Goal: Transaction & Acquisition: Obtain resource

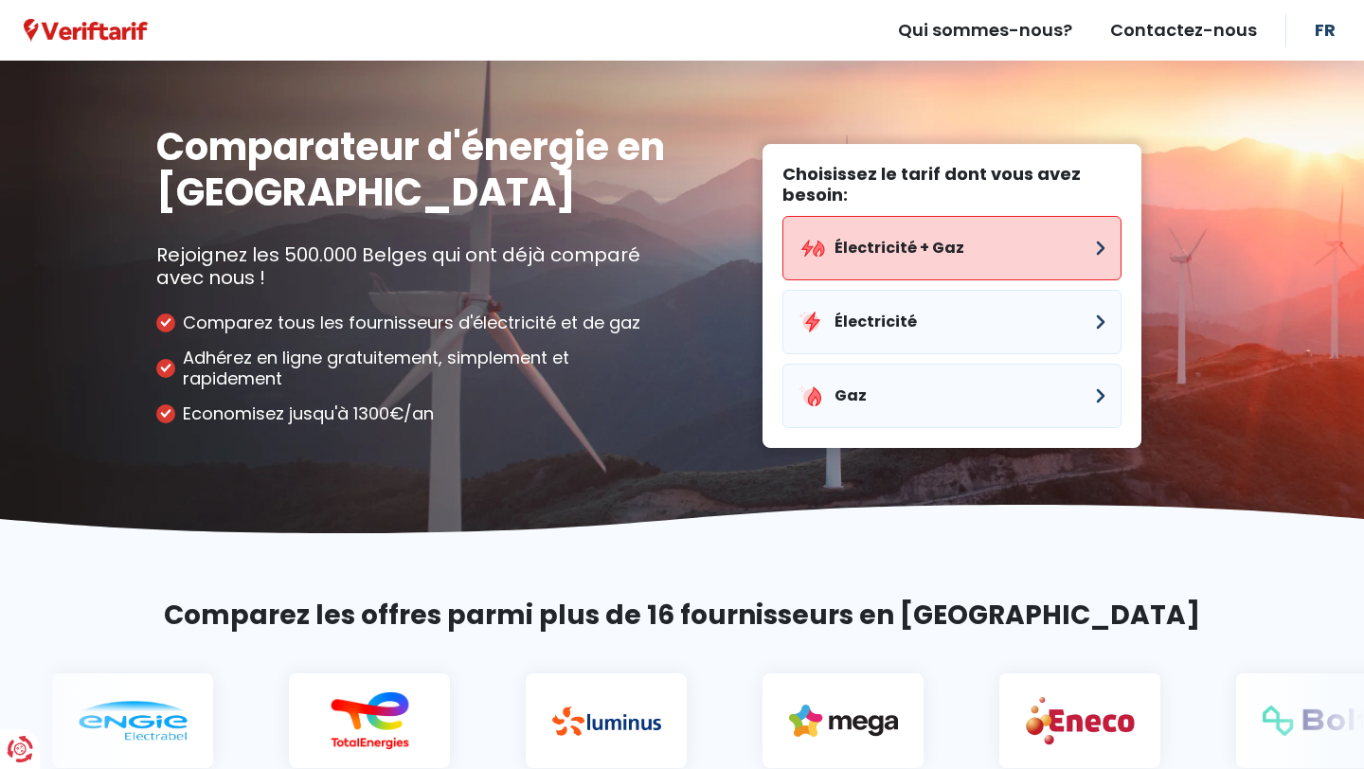
click at [953, 244] on button "Électricité + Gaz" at bounding box center [952, 248] width 339 height 64
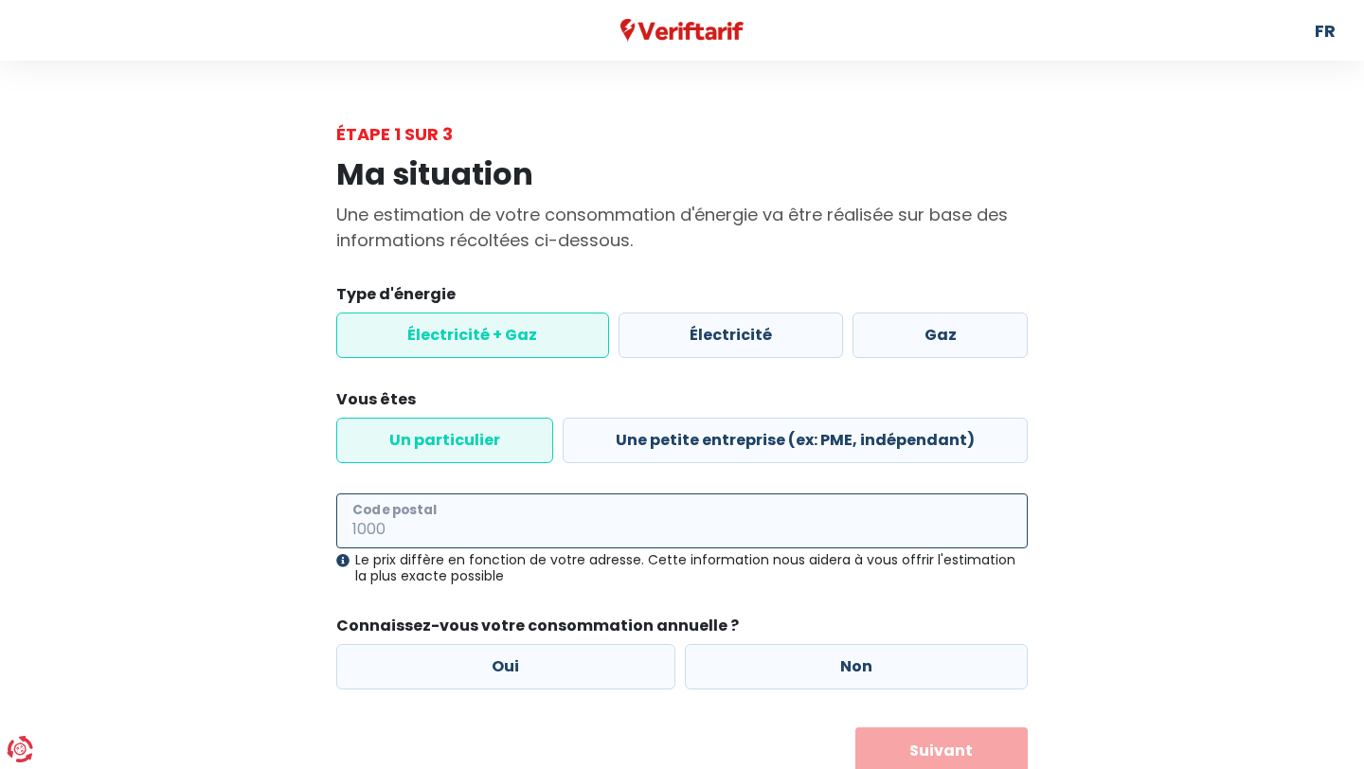
click at [601, 536] on input "Code postal" at bounding box center [682, 521] width 692 height 55
type input "1560"
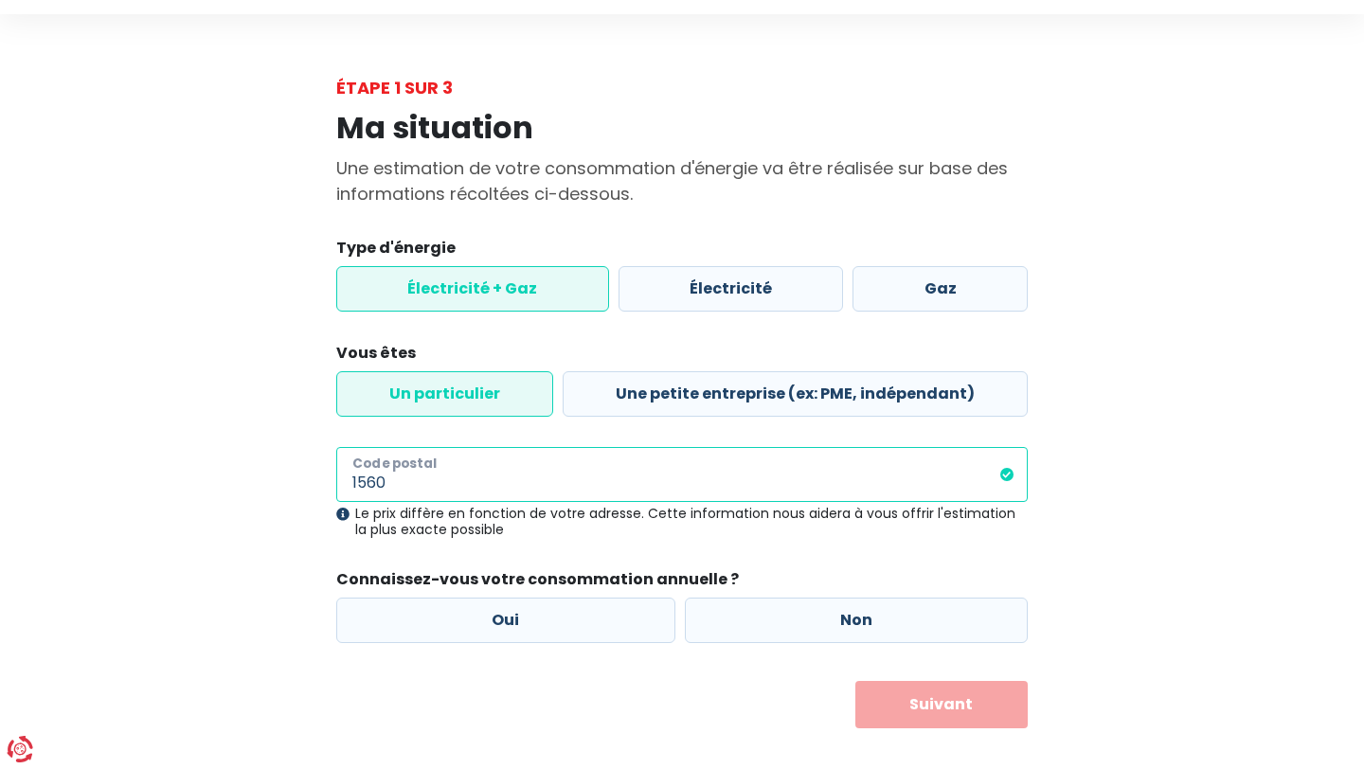
scroll to position [67, 0]
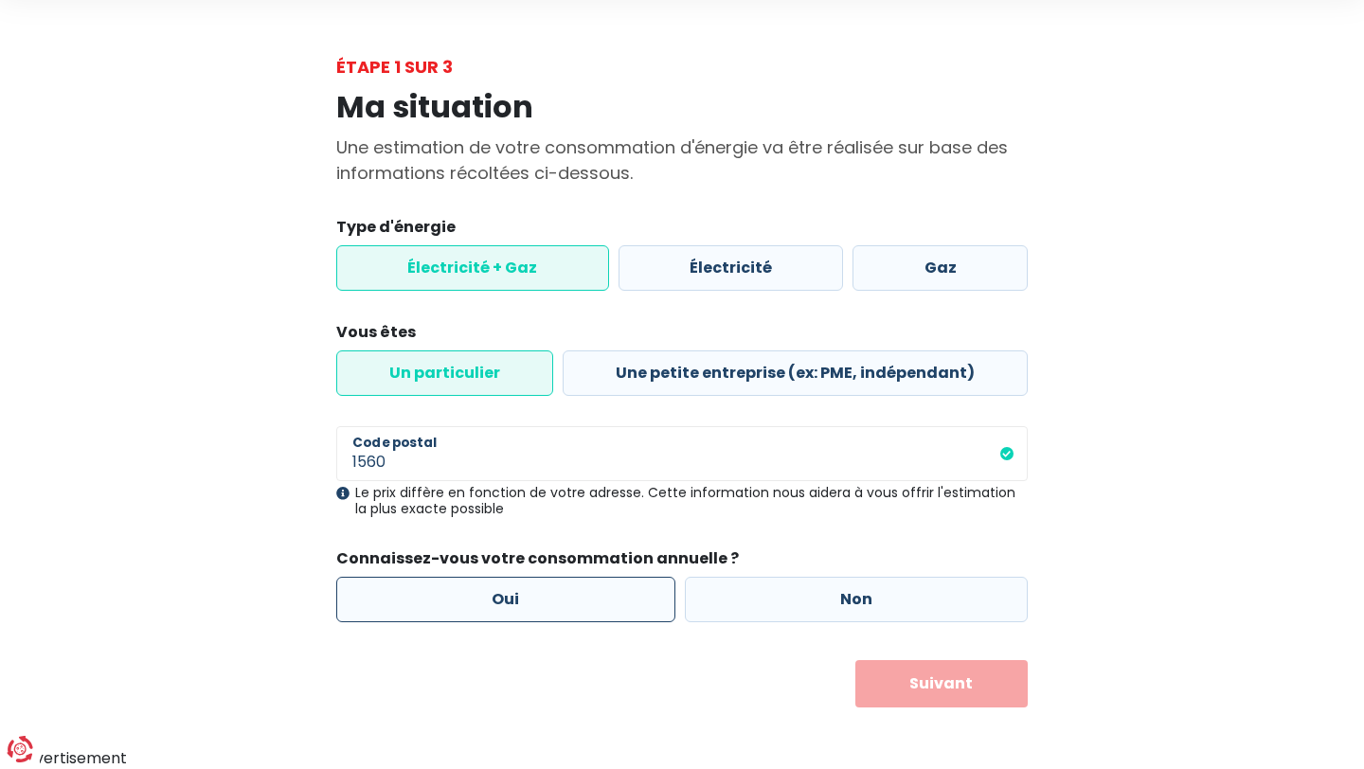
click at [594, 591] on label "Oui" at bounding box center [505, 599] width 339 height 45
click at [594, 591] on input "Oui" at bounding box center [505, 599] width 339 height 45
radio input "true"
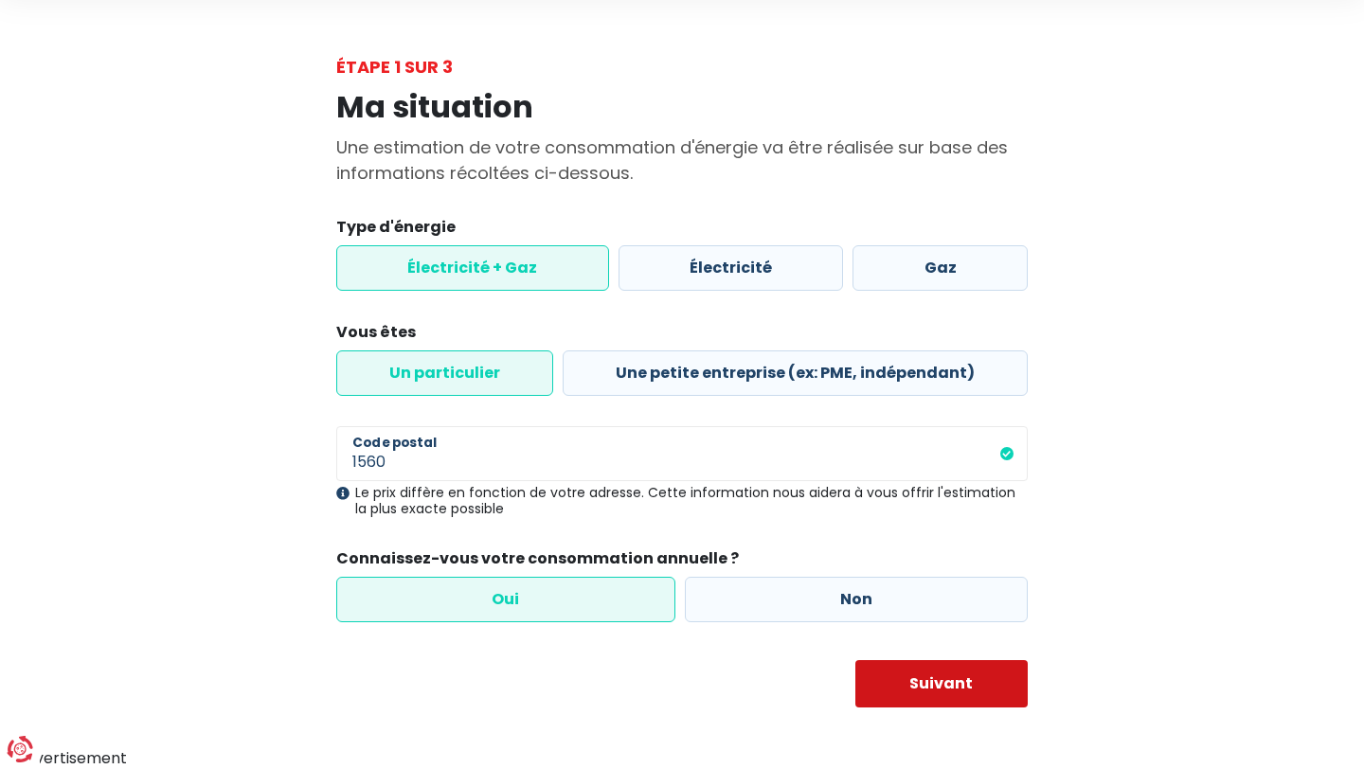
click at [907, 686] on button "Suivant" at bounding box center [942, 683] width 173 height 47
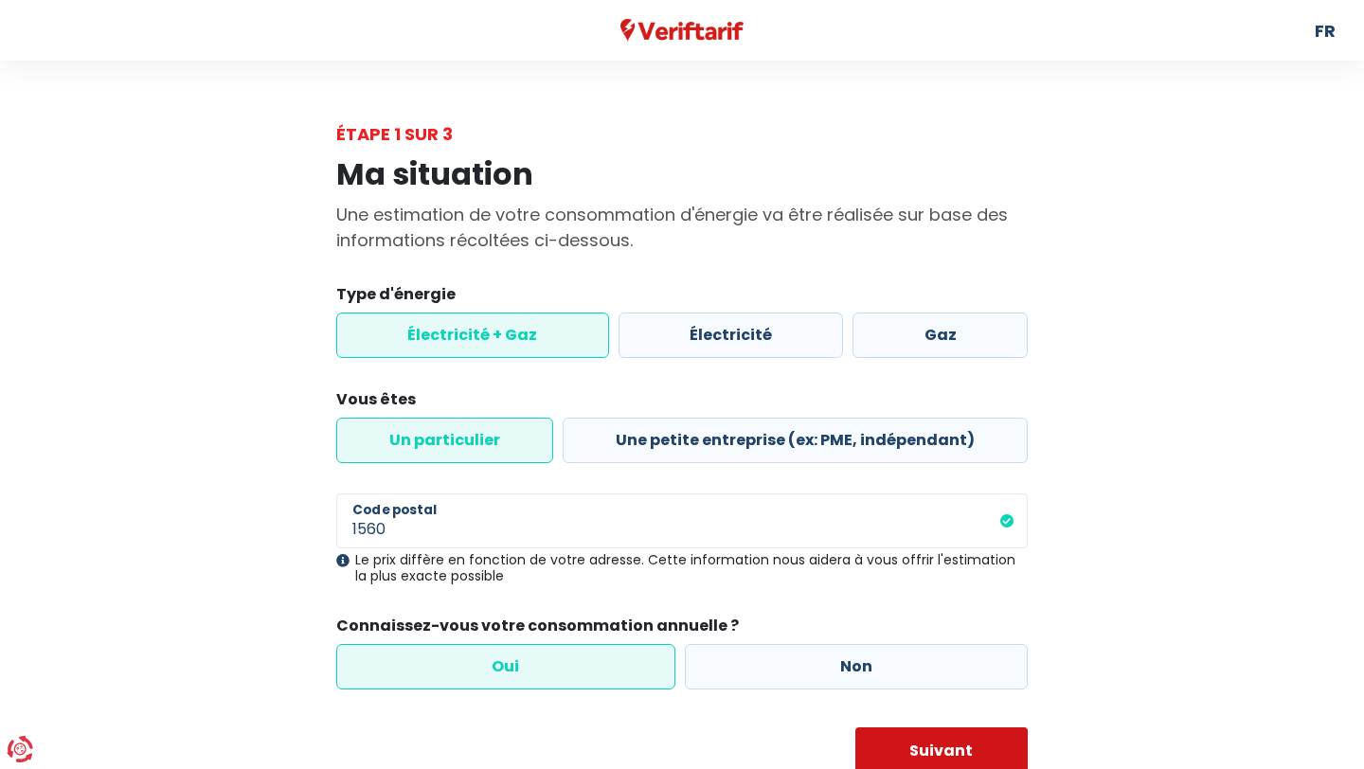
select select
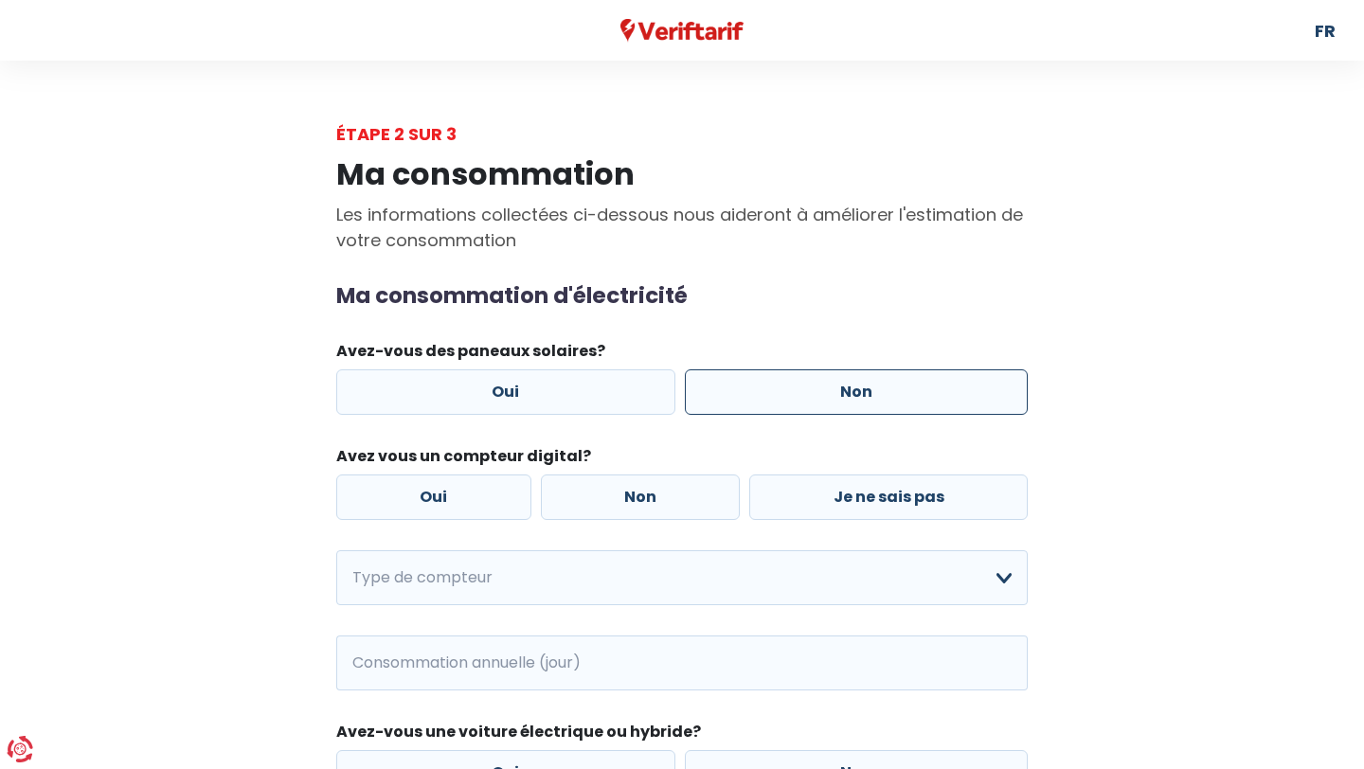
click at [804, 392] on label "Non" at bounding box center [857, 392] width 344 height 45
click at [804, 392] on input "Non" at bounding box center [857, 392] width 344 height 45
radio input "true"
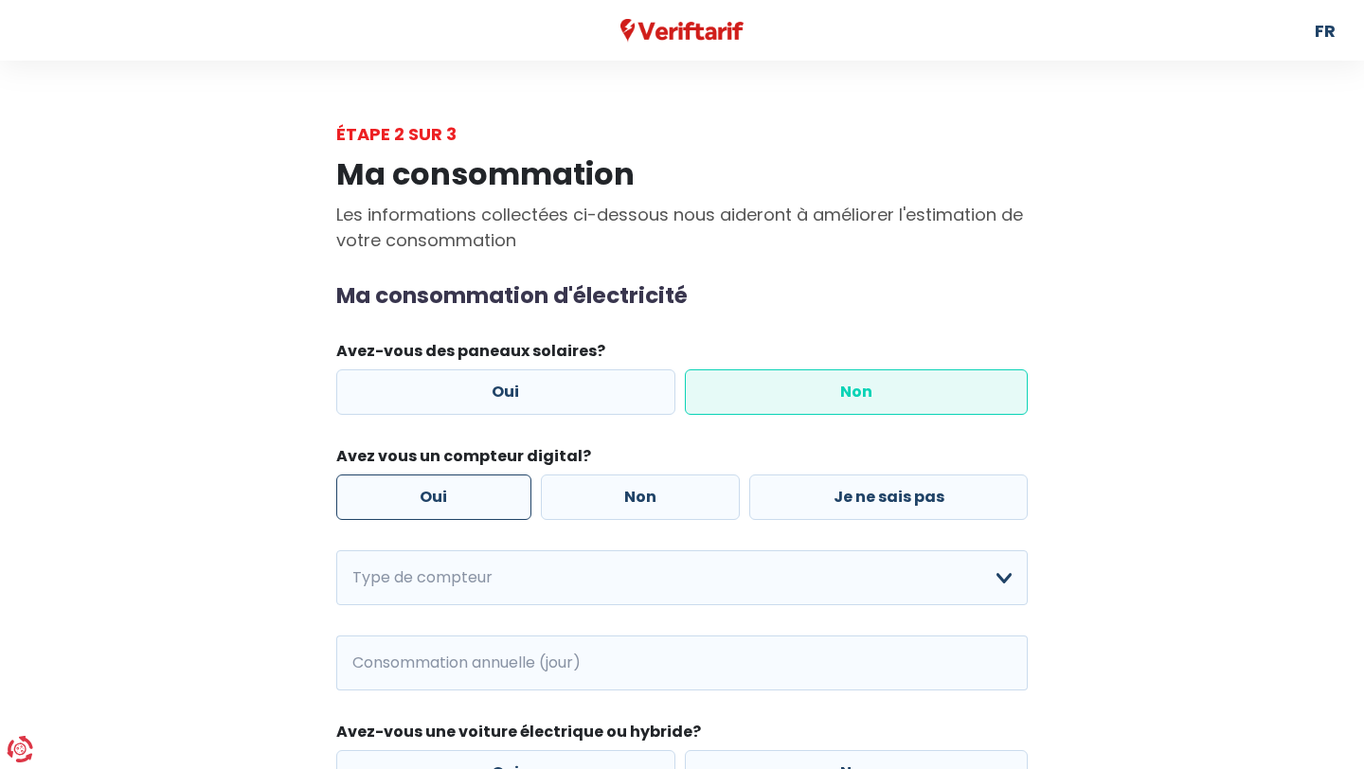
click at [473, 506] on label "Oui" at bounding box center [433, 497] width 195 height 45
click at [473, 506] on input "Oui" at bounding box center [433, 497] width 195 height 45
radio input "true"
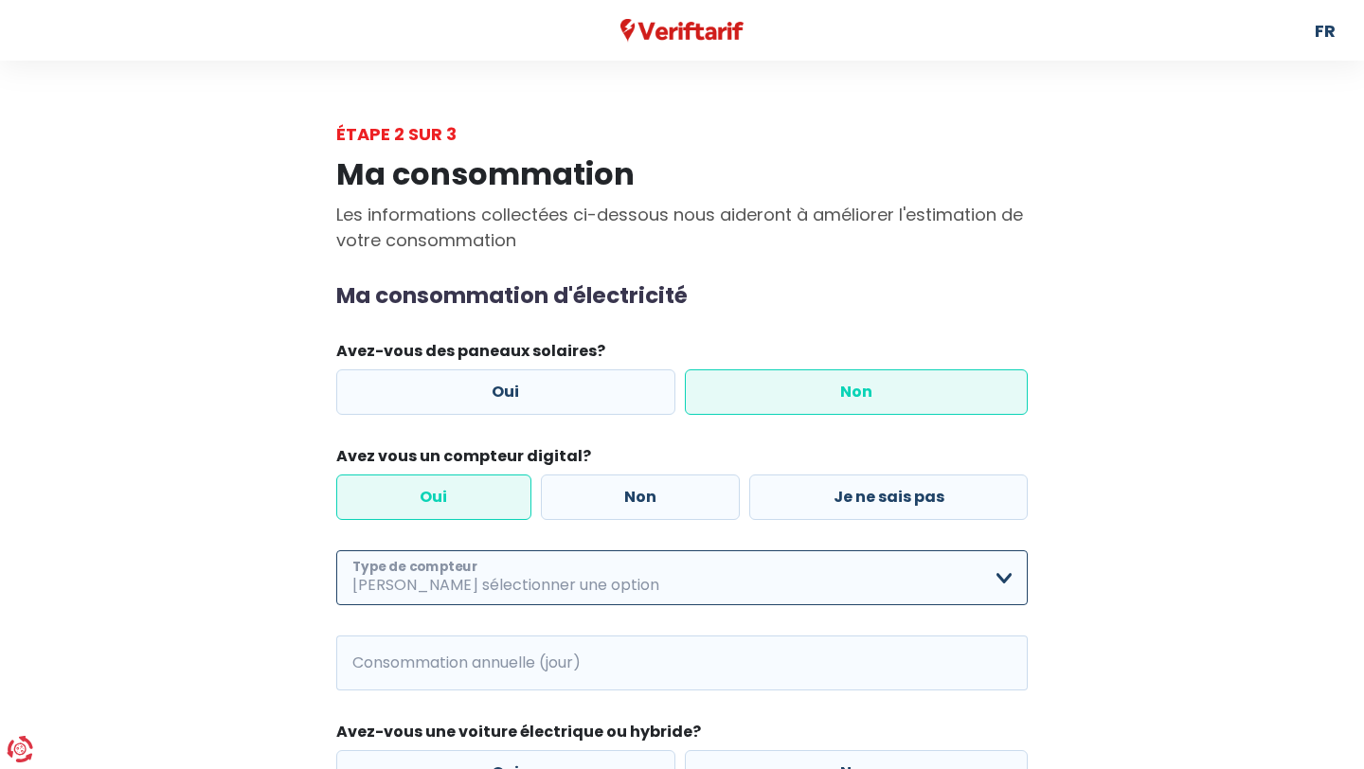
click at [999, 573] on select "Mono-horaire Bi-horaire Mono-horaire + exclusif nuit Bi-horaire + exclusif nuit…" at bounding box center [682, 578] width 692 height 55
select select "day_single_rate"
click at [336, 551] on select "Mono-horaire Bi-horaire Mono-horaire + exclusif nuit Bi-horaire + exclusif nuit…" at bounding box center [682, 578] width 692 height 55
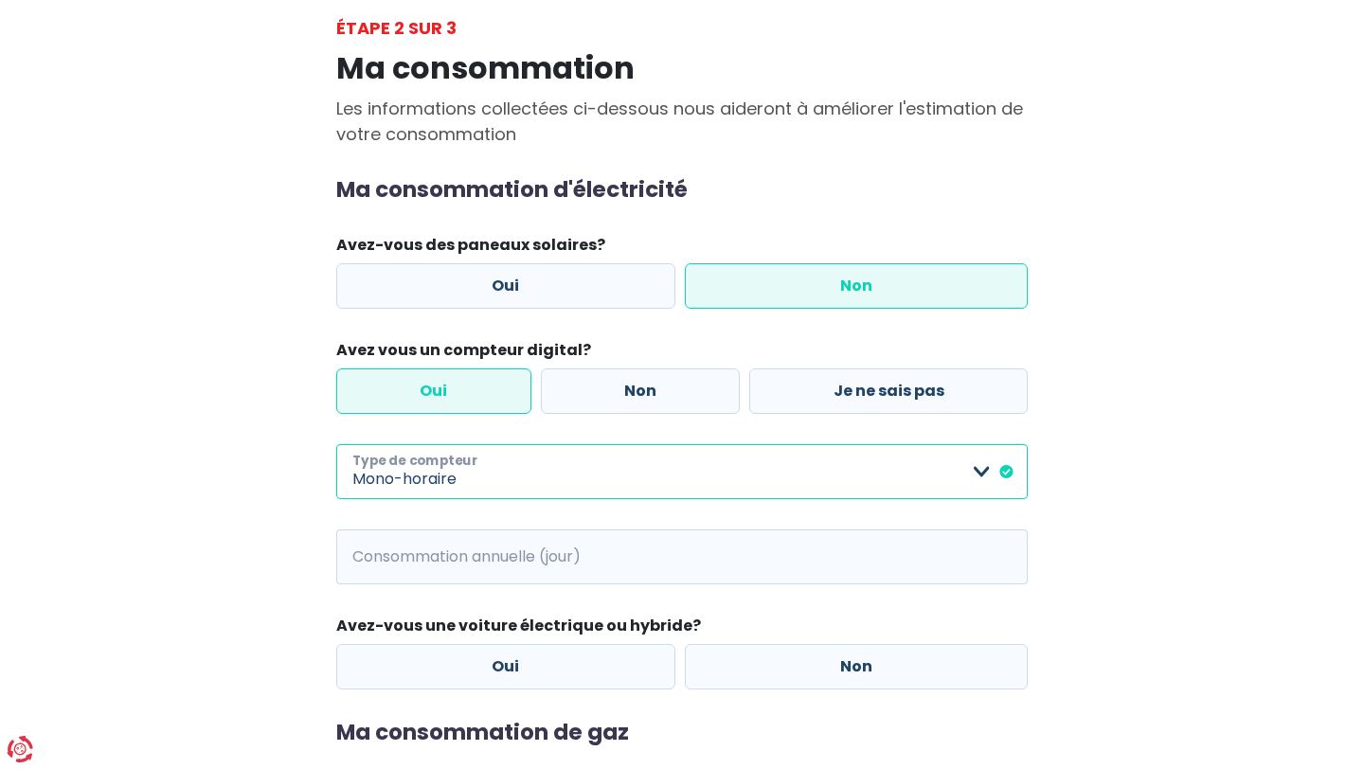
scroll to position [113, 0]
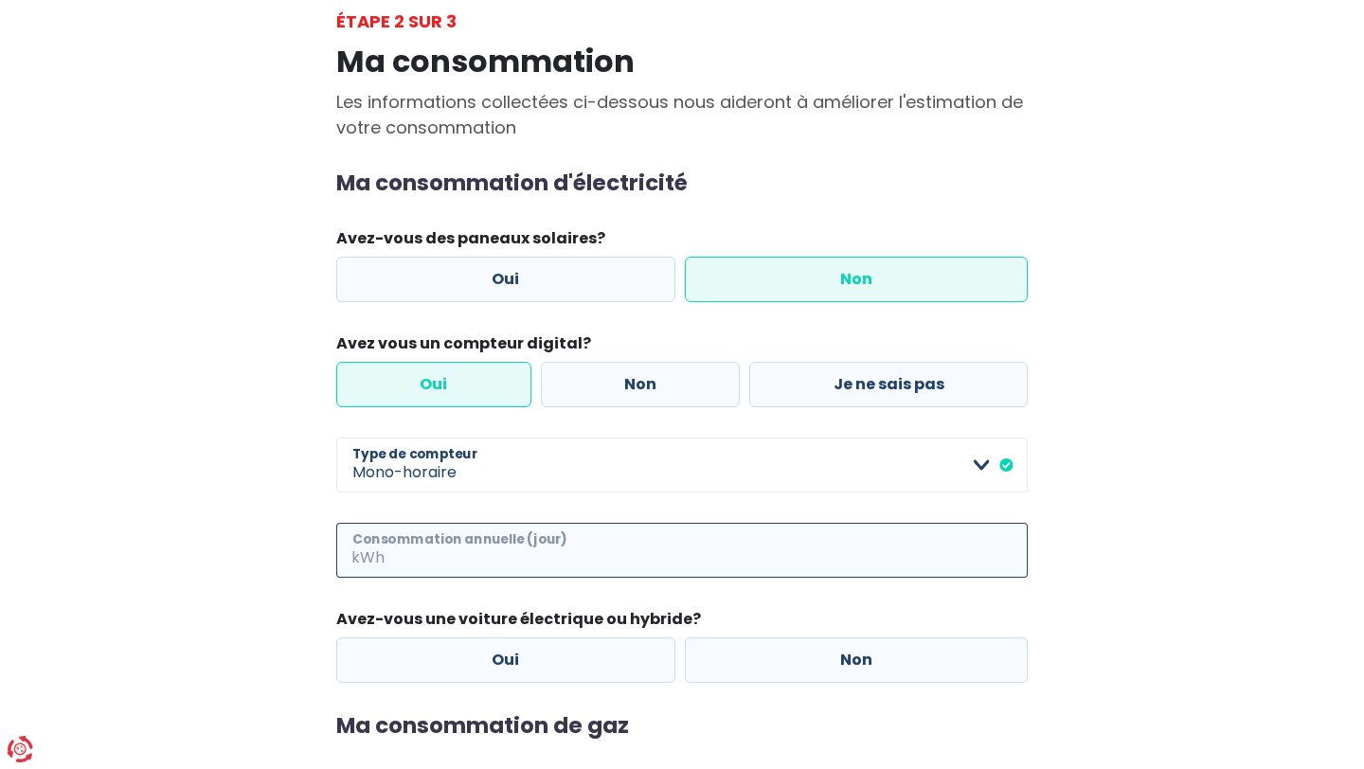
click at [694, 544] on input "Consommation annuelle (jour)" at bounding box center [709, 550] width 640 height 55
type input "4500"
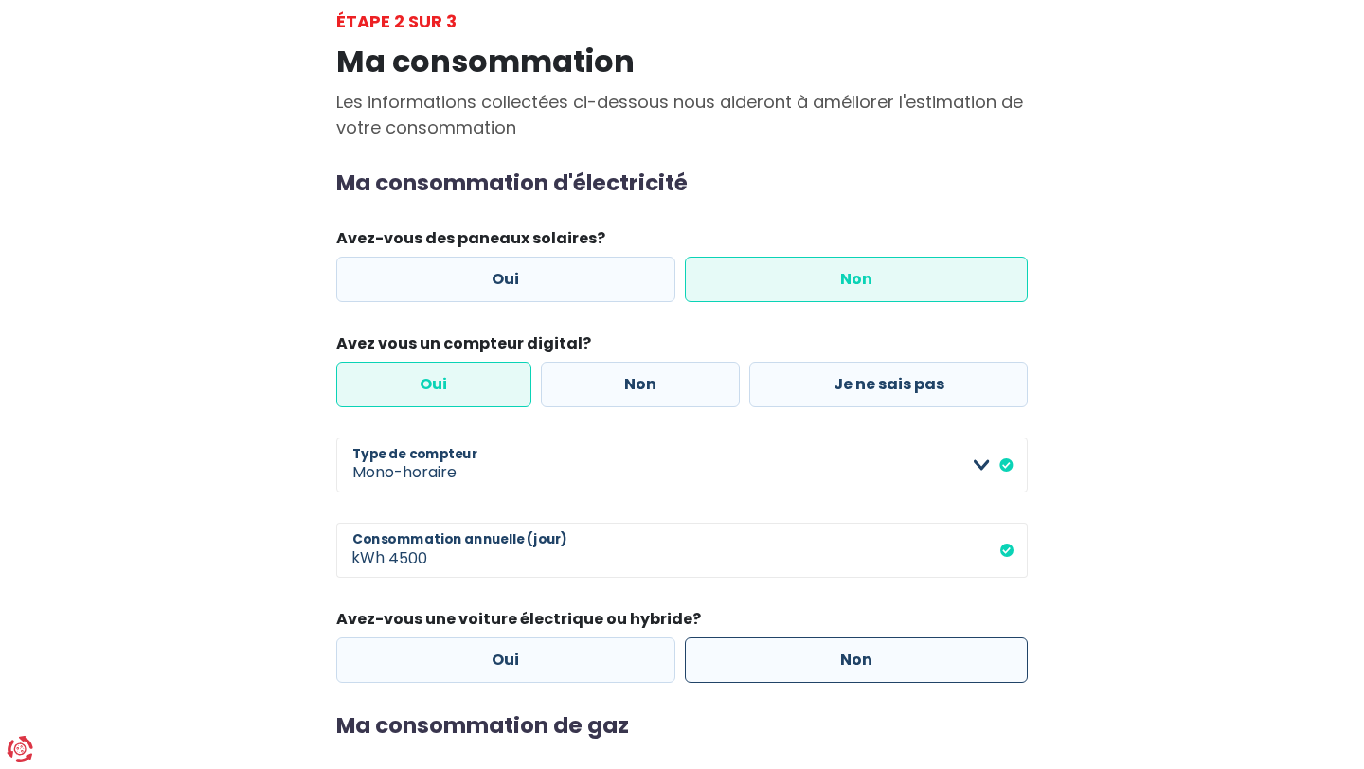
click at [738, 662] on label "Non" at bounding box center [857, 660] width 344 height 45
click at [738, 662] on input "Non" at bounding box center [857, 660] width 344 height 45
radio input "true"
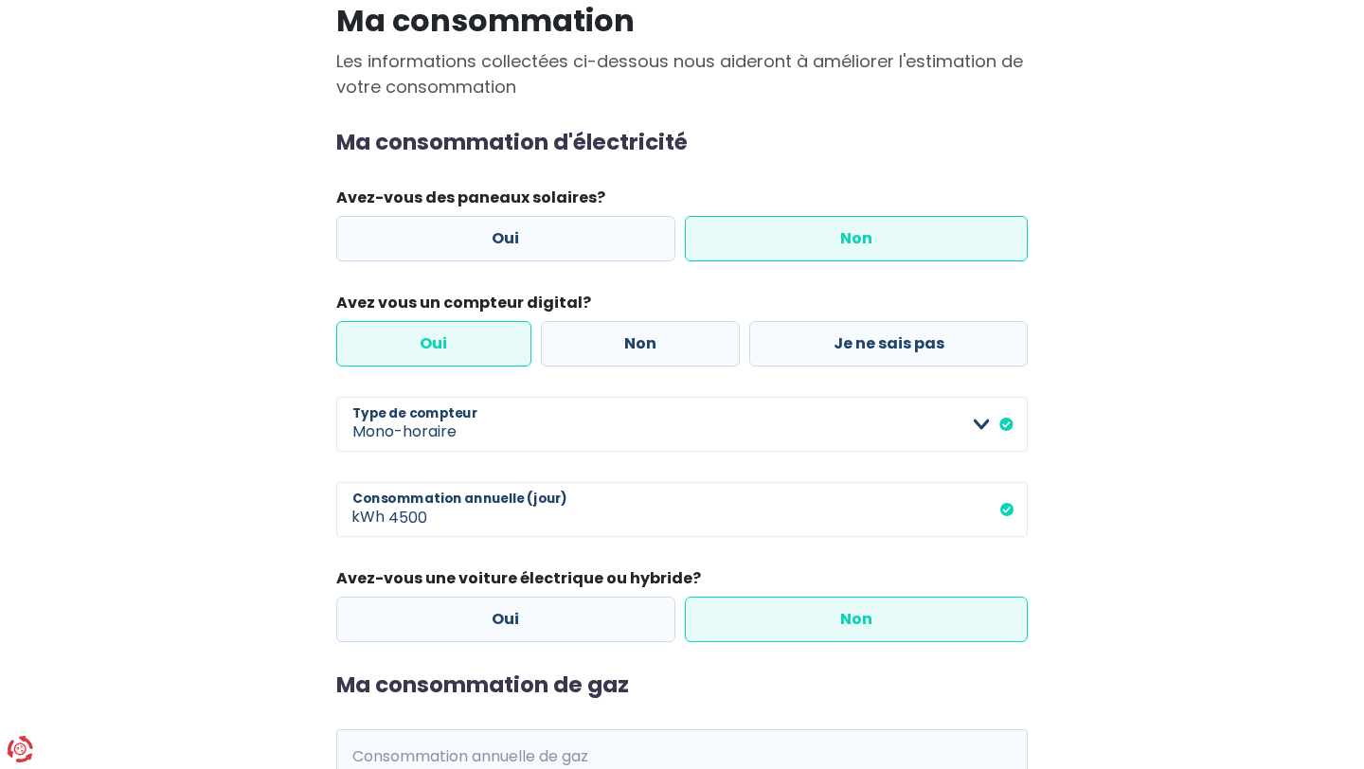
scroll to position [316, 0]
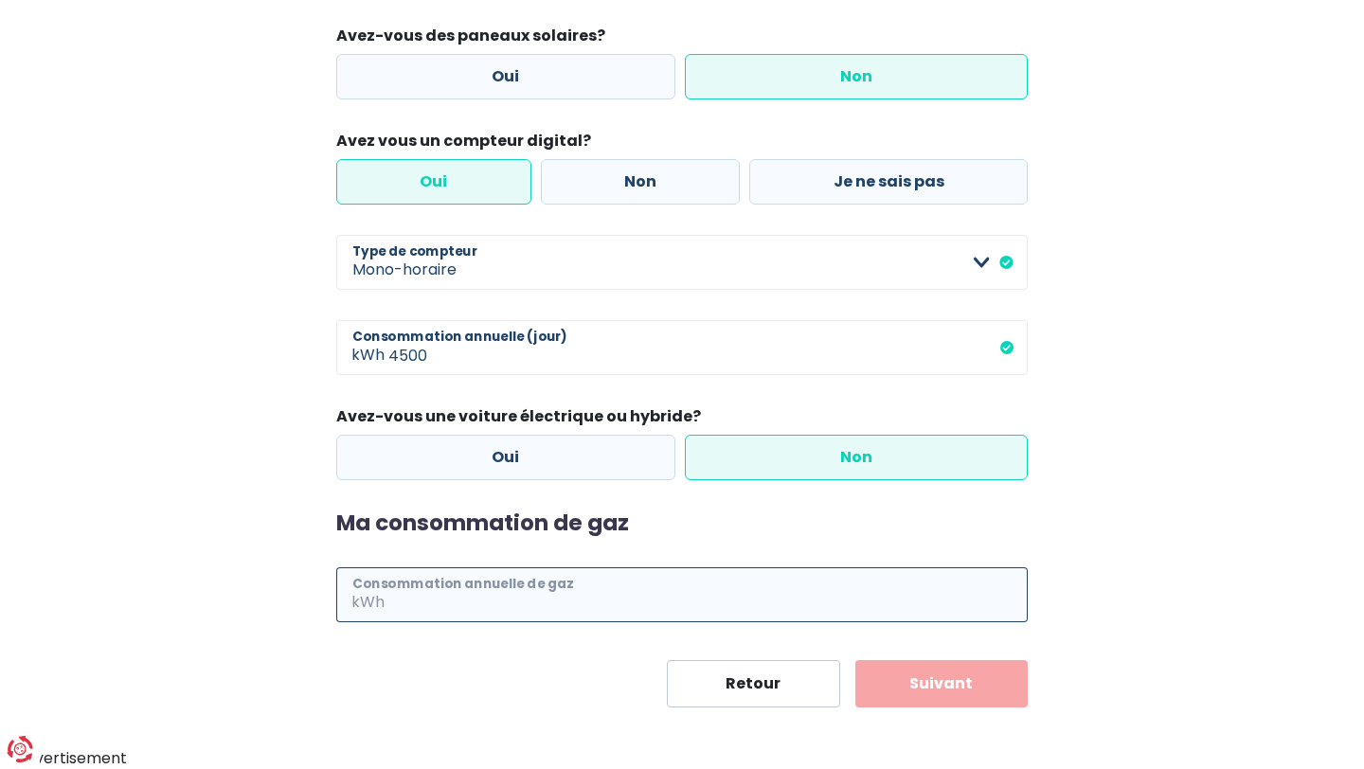
click at [735, 589] on input "Consommation annuelle de gaz" at bounding box center [709, 595] width 640 height 55
type input "30000"
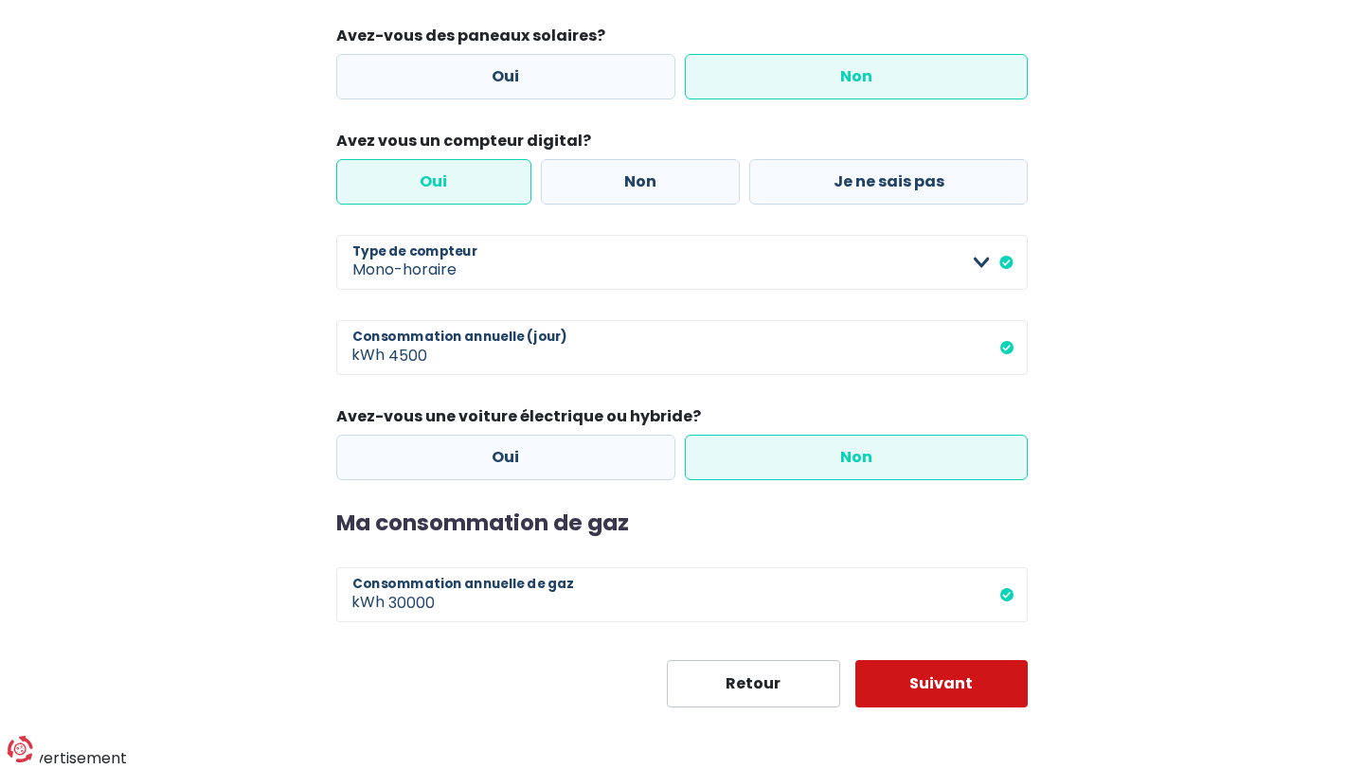
click at [908, 693] on button "Suivant" at bounding box center [942, 683] width 173 height 47
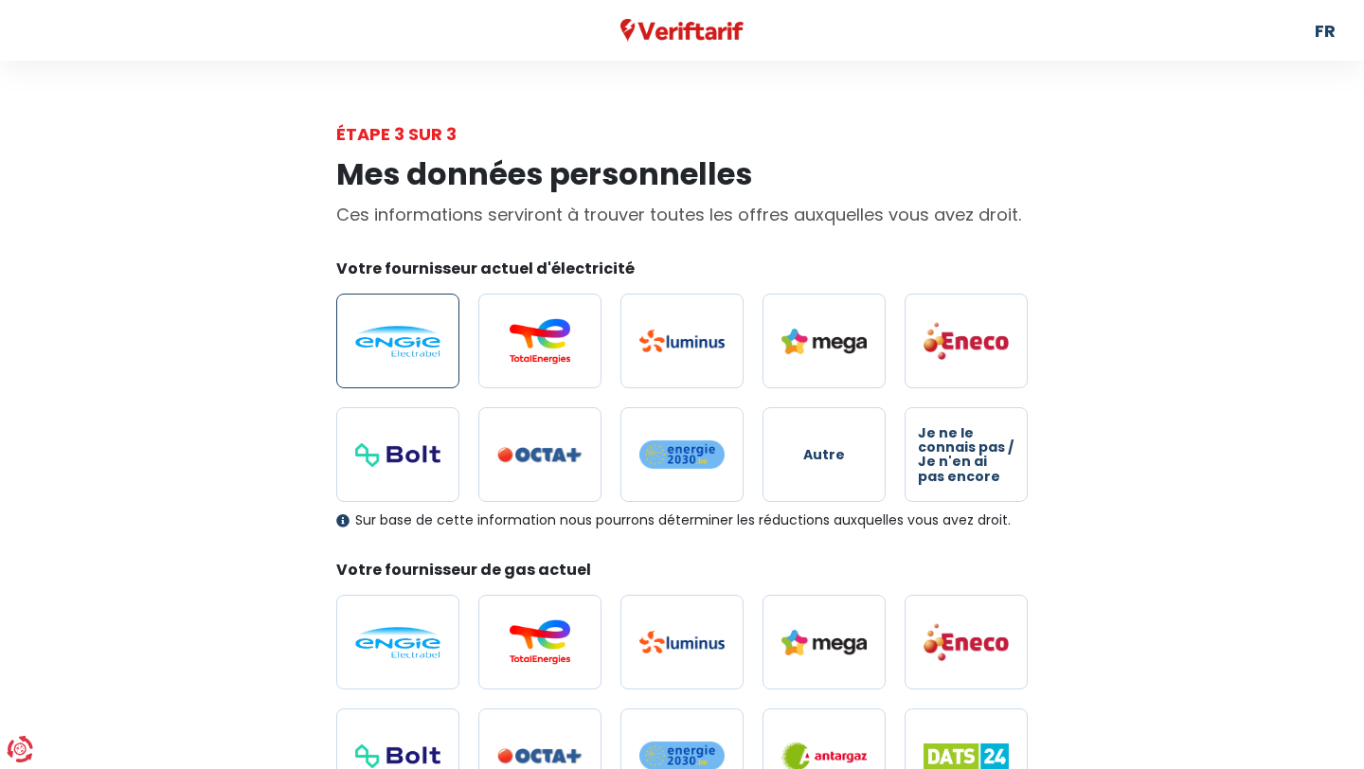
click at [419, 358] on label at bounding box center [397, 341] width 123 height 95
click at [419, 358] on input "radio" at bounding box center [397, 341] width 123 height 95
radio input "true"
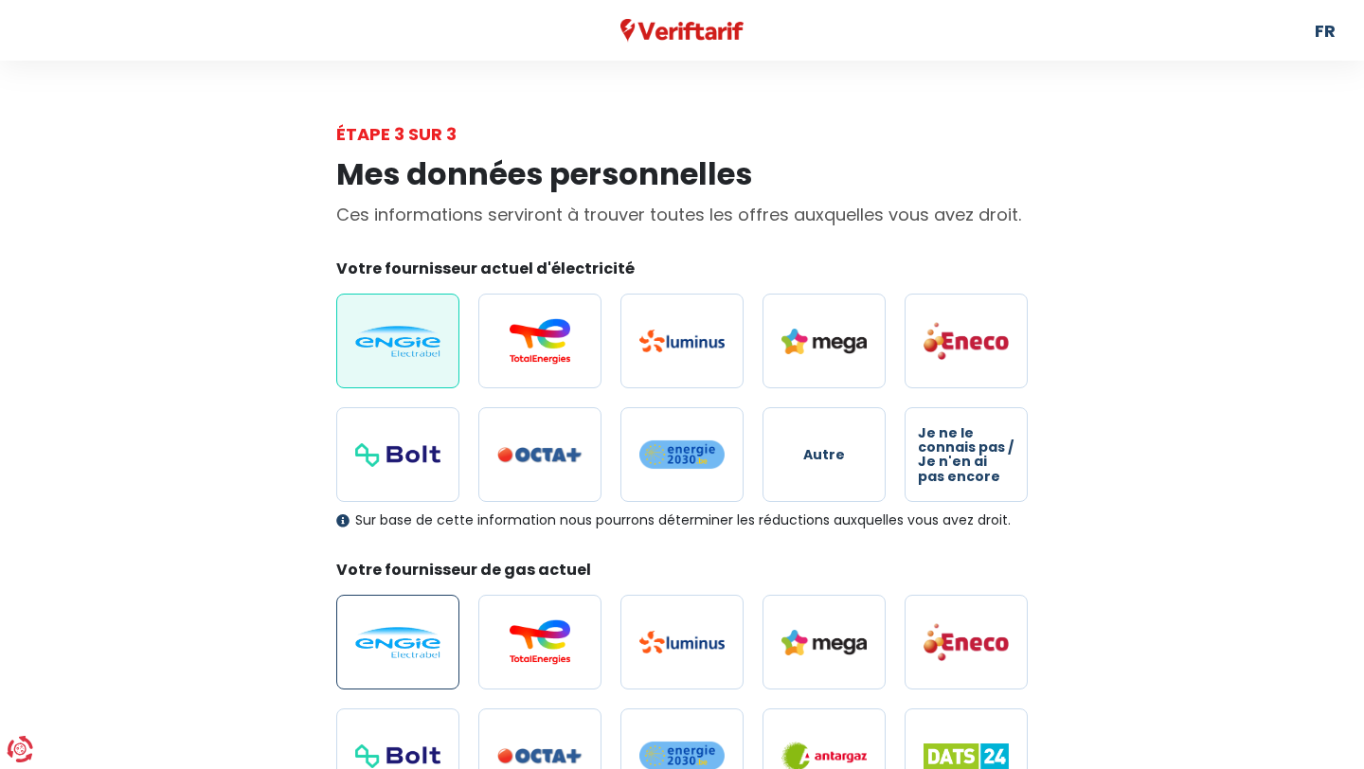
click at [377, 627] on img at bounding box center [397, 642] width 85 height 31
click at [377, 627] on input "radio" at bounding box center [397, 642] width 123 height 95
radio input "true"
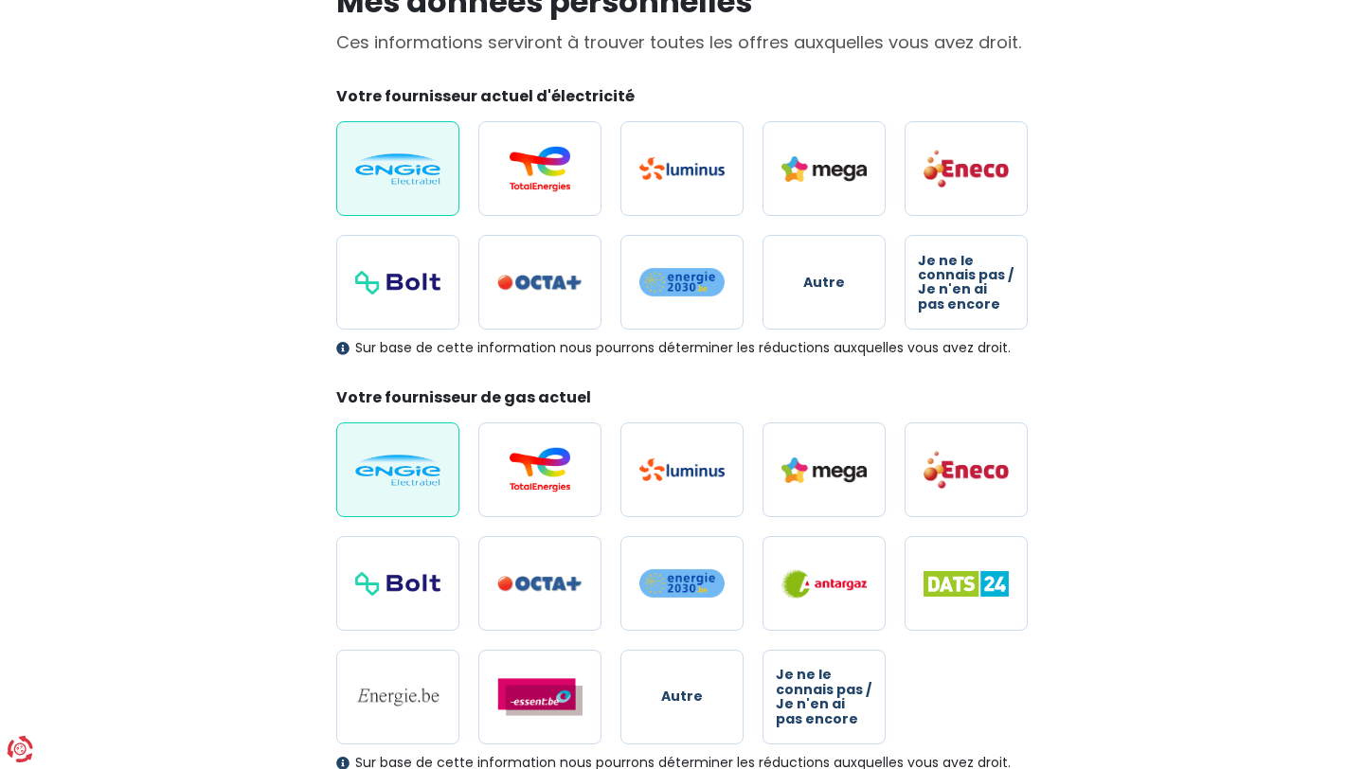
scroll to position [482, 0]
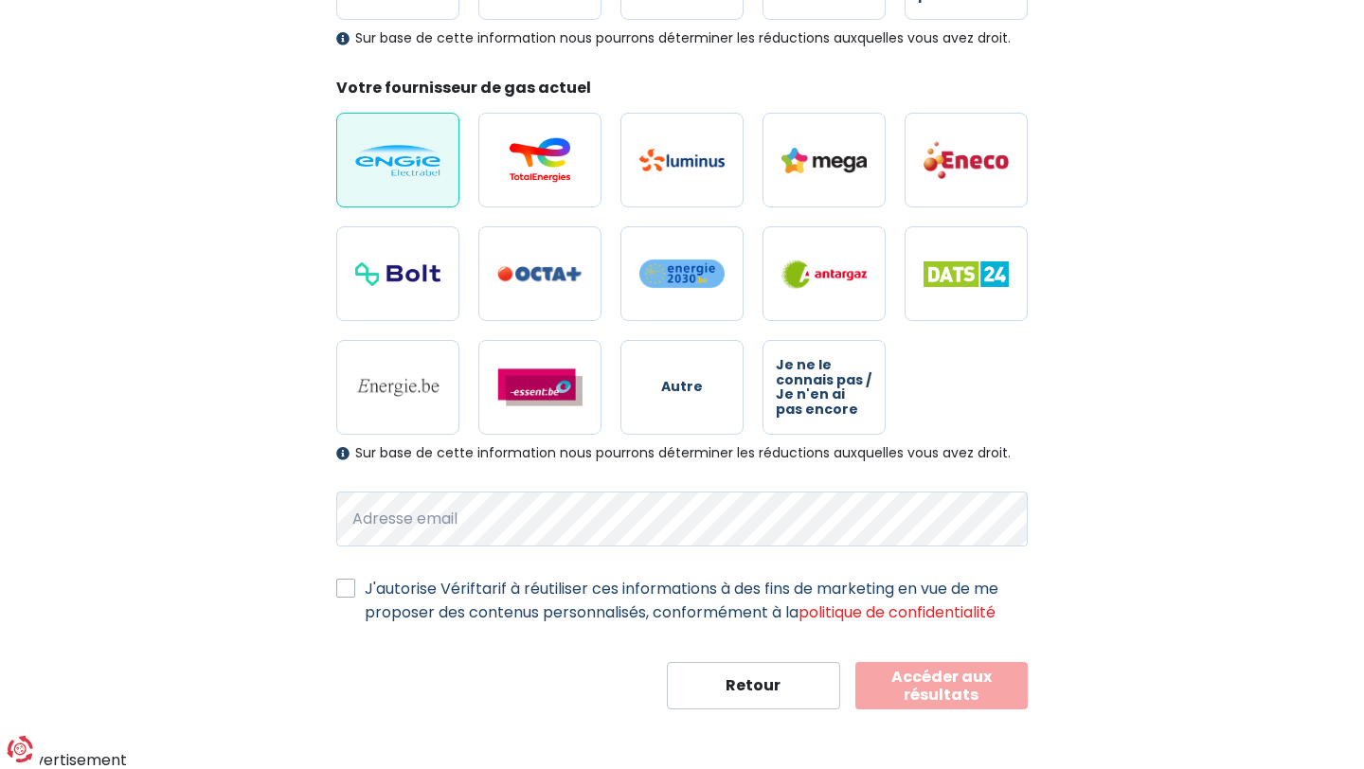
click at [365, 589] on label "J'autorise Vériftarif à réutiliser ces informations à des fins de marketing en …" at bounding box center [696, 600] width 663 height 47
click at [348, 589] on input "J'autorise Vériftarif à réutiliser ces informations à des fins de marketing en …" at bounding box center [345, 586] width 19 height 19
checkbox input "true"
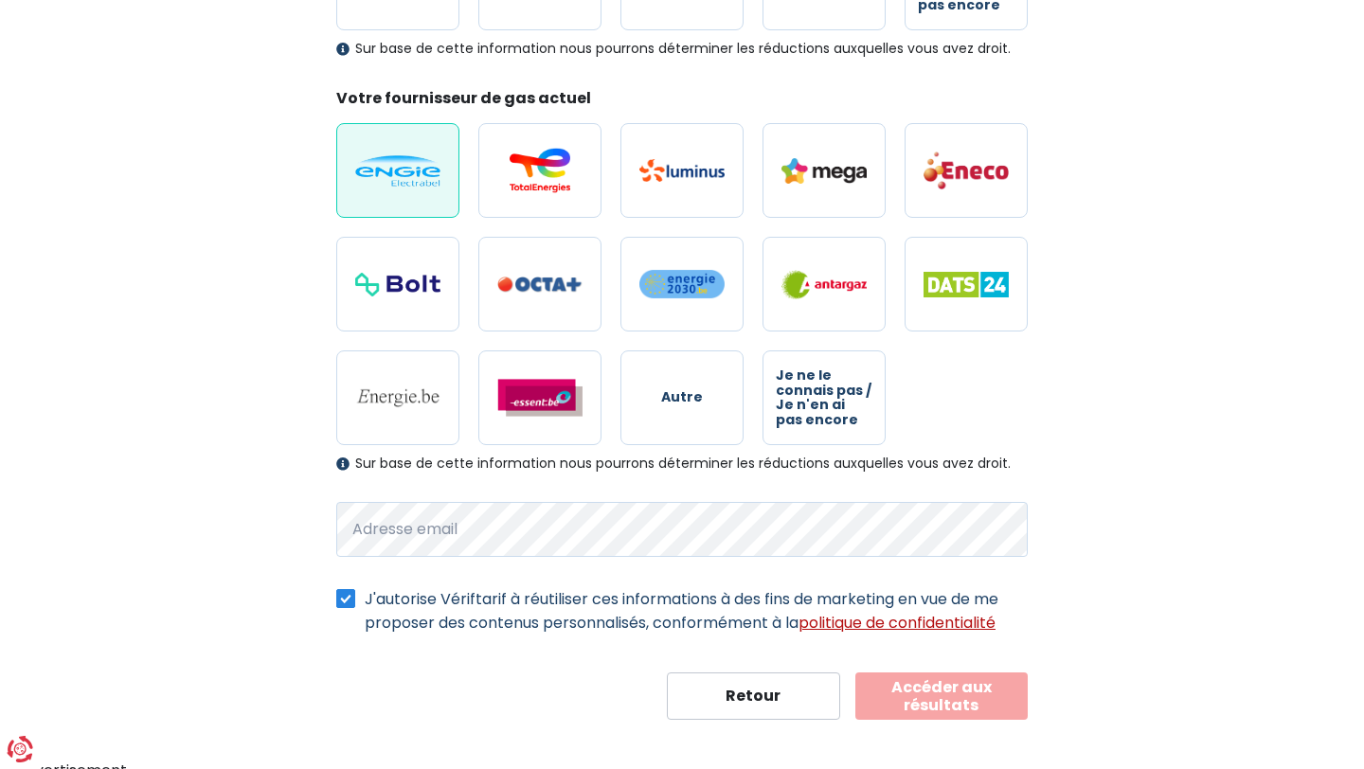
scroll to position [478, 0]
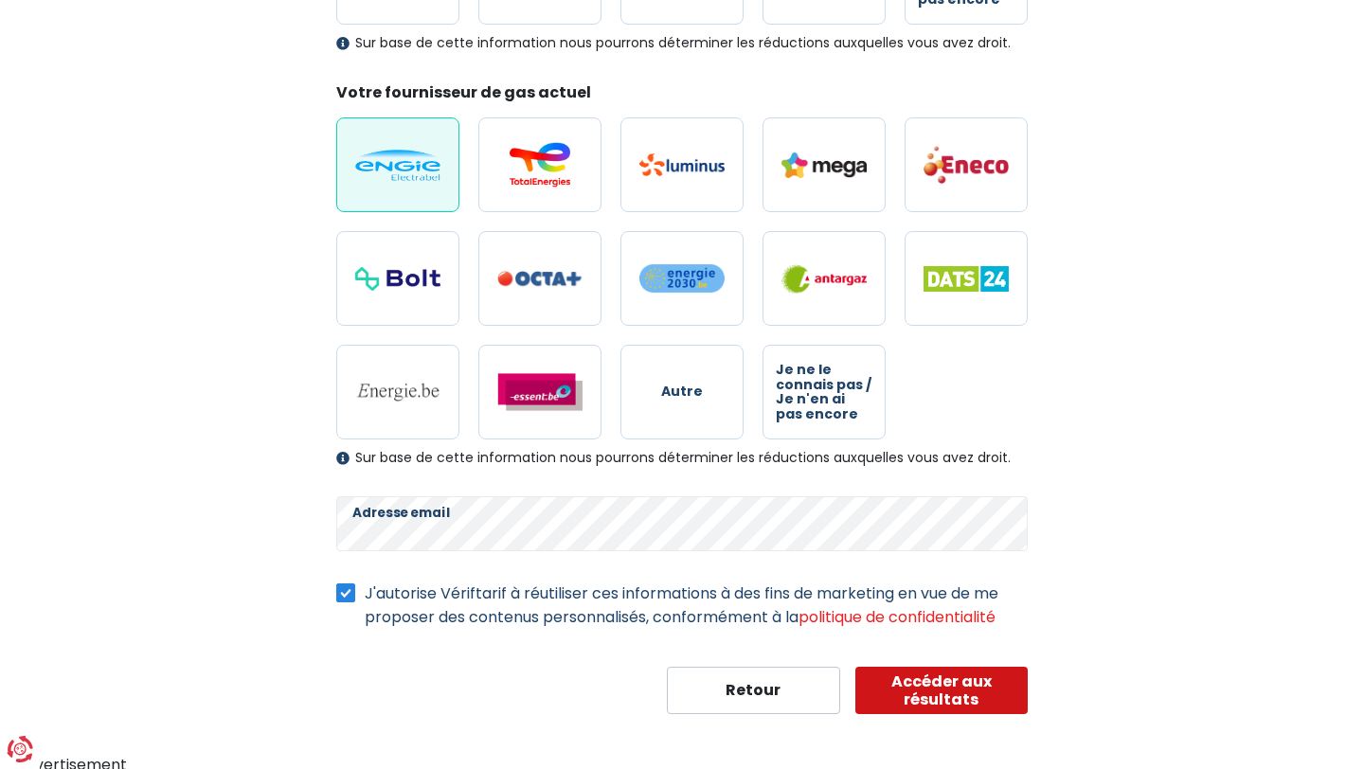
click at [956, 689] on button "Accéder aux résultats" at bounding box center [942, 690] width 173 height 47
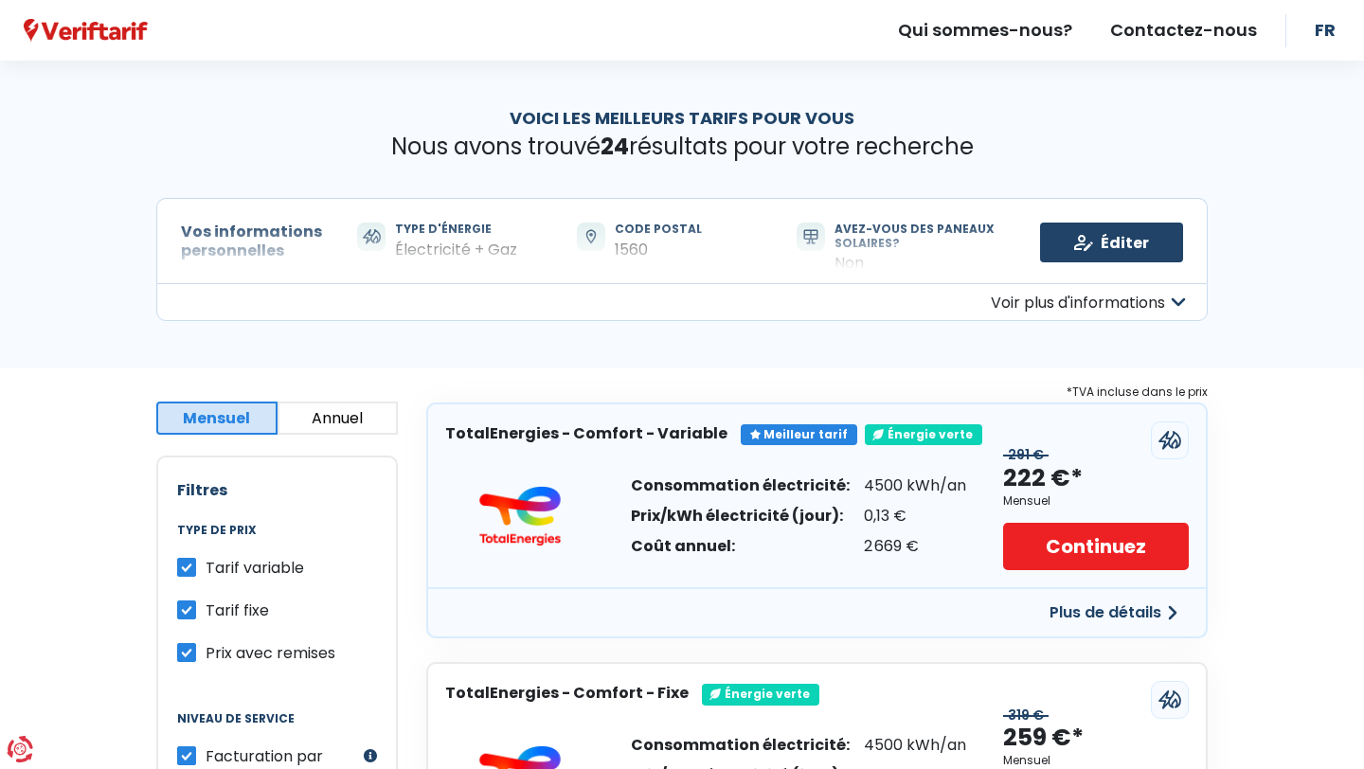
click at [206, 566] on label "Tarif variable" at bounding box center [255, 568] width 99 height 24
click at [188, 566] on input "Tarif variable" at bounding box center [186, 565] width 19 height 19
checkbox input "false"
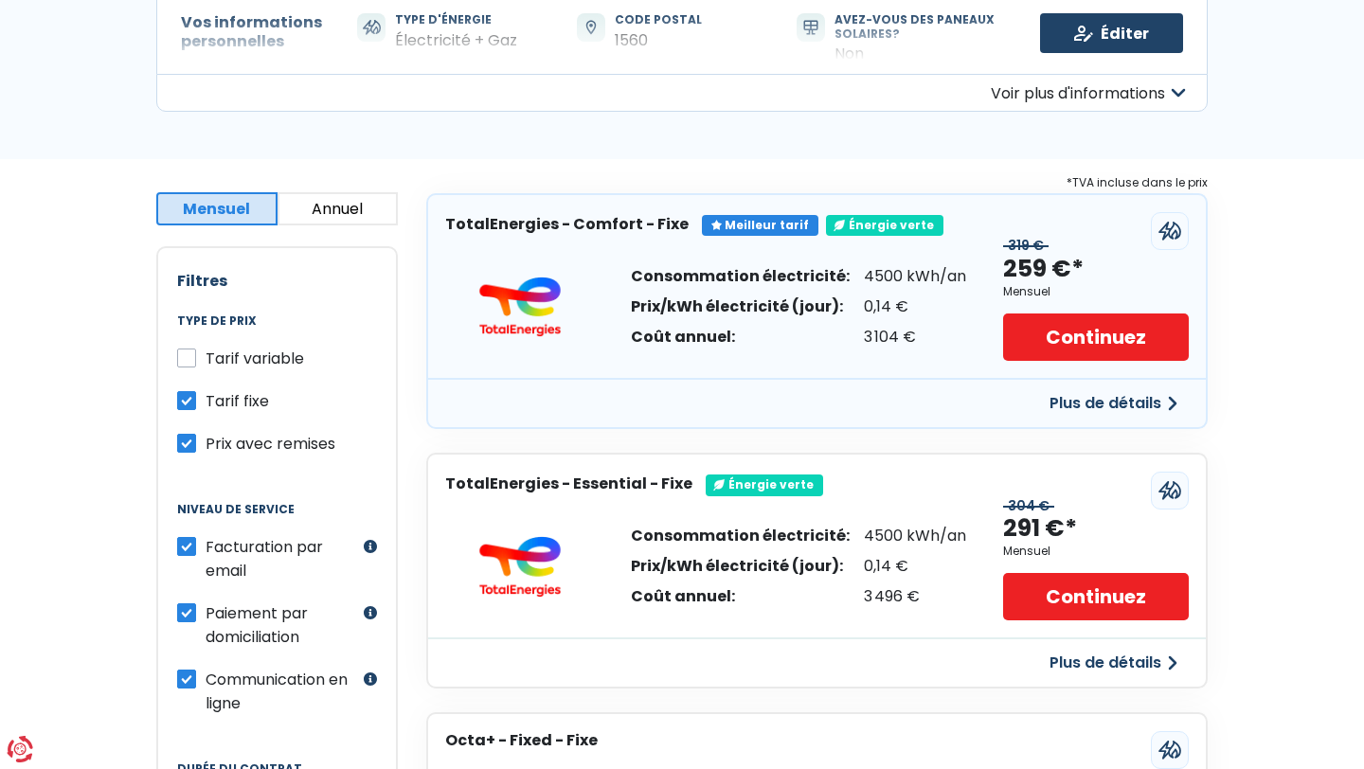
scroll to position [210, 0]
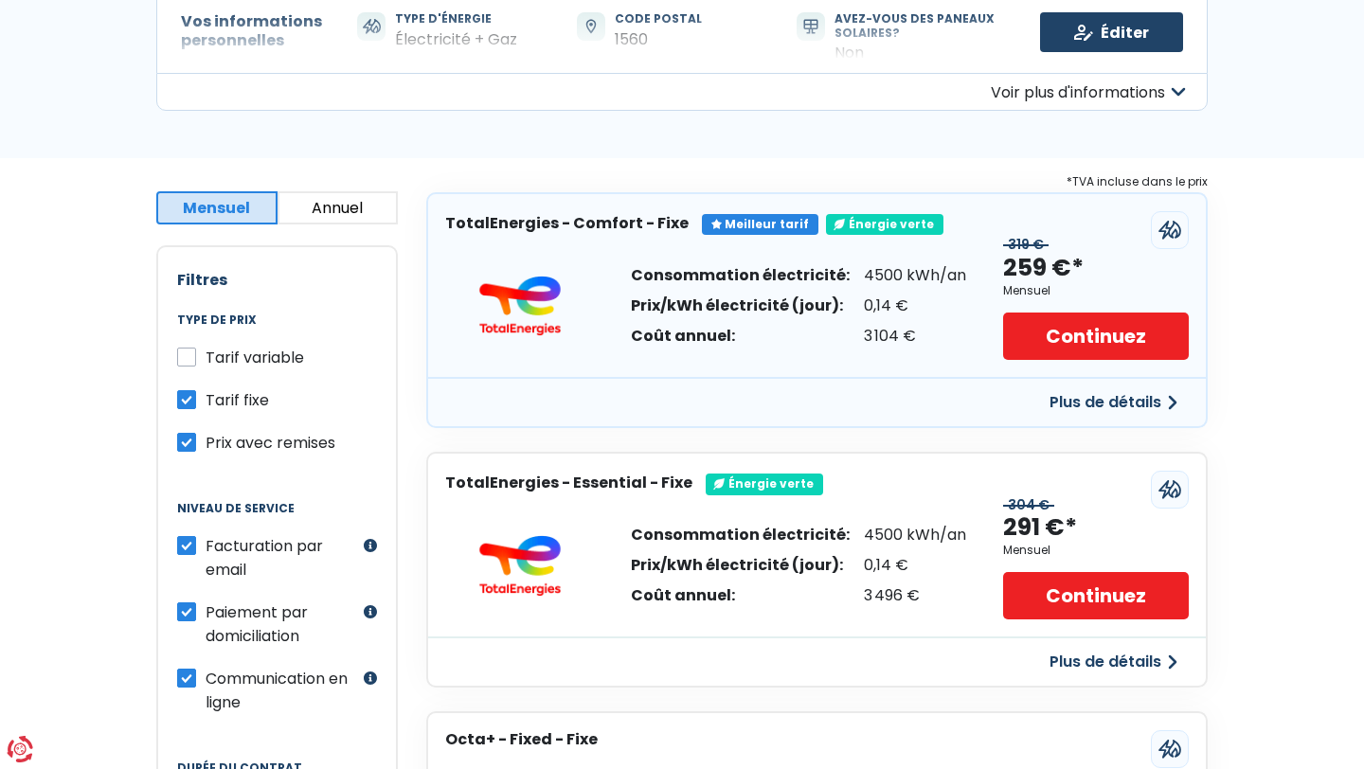
click at [304, 204] on button "Annuel" at bounding box center [338, 207] width 121 height 33
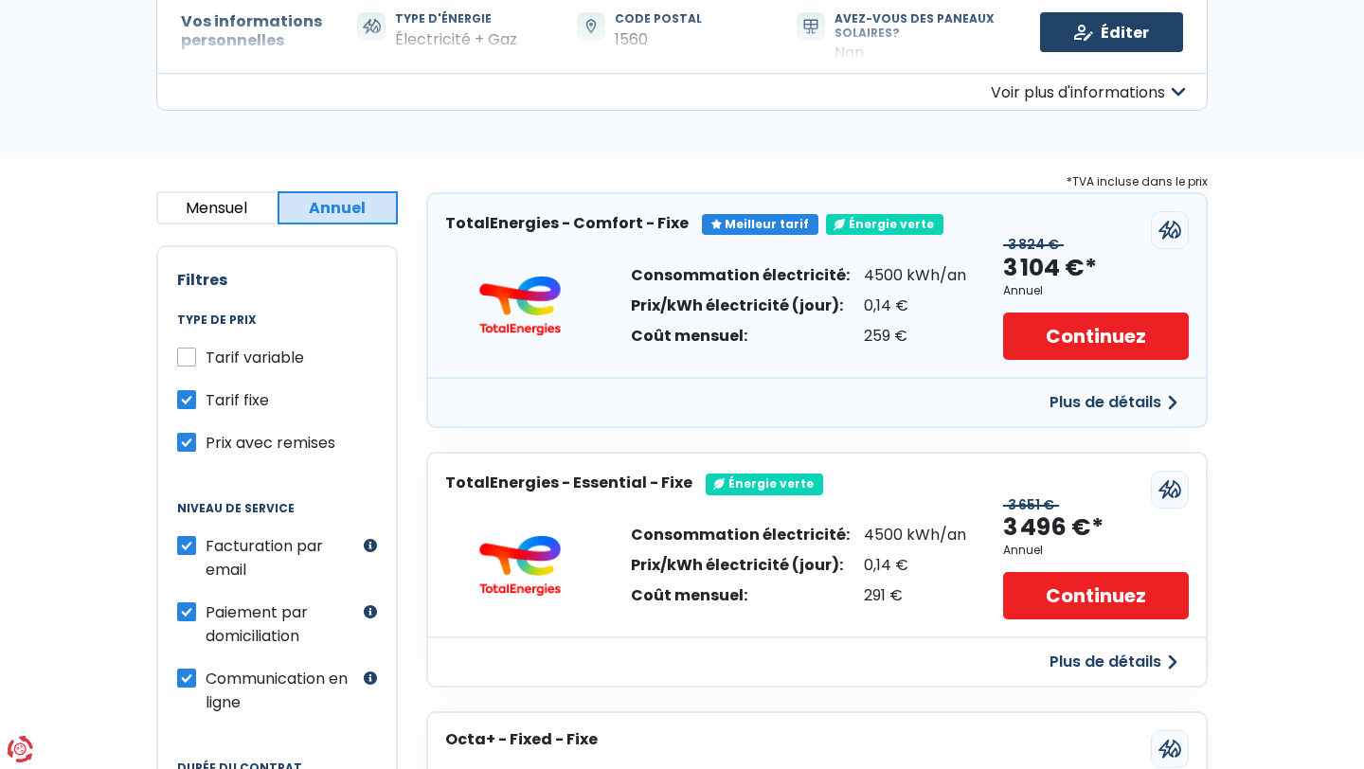
click at [241, 206] on button "Mensuel" at bounding box center [216, 207] width 121 height 33
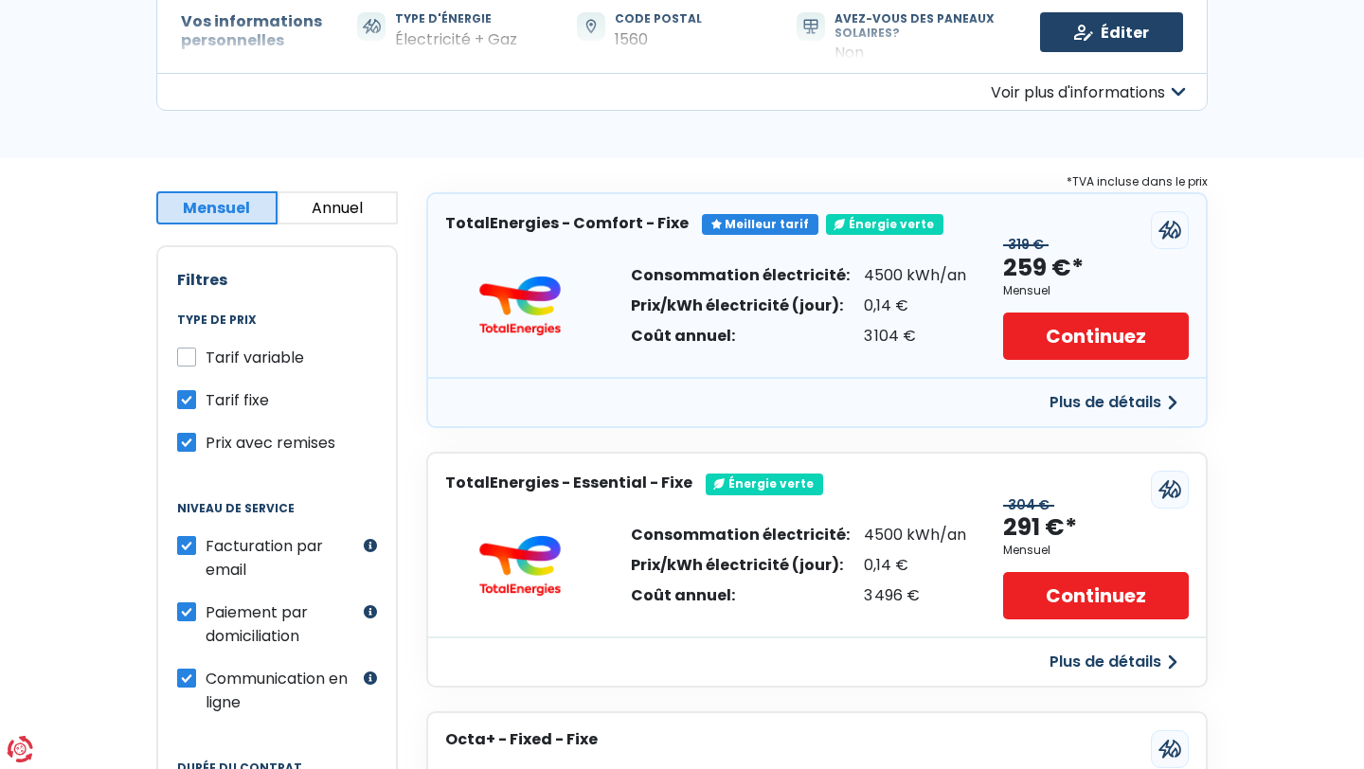
click at [1124, 396] on button "Plus de détails" at bounding box center [1114, 403] width 151 height 34
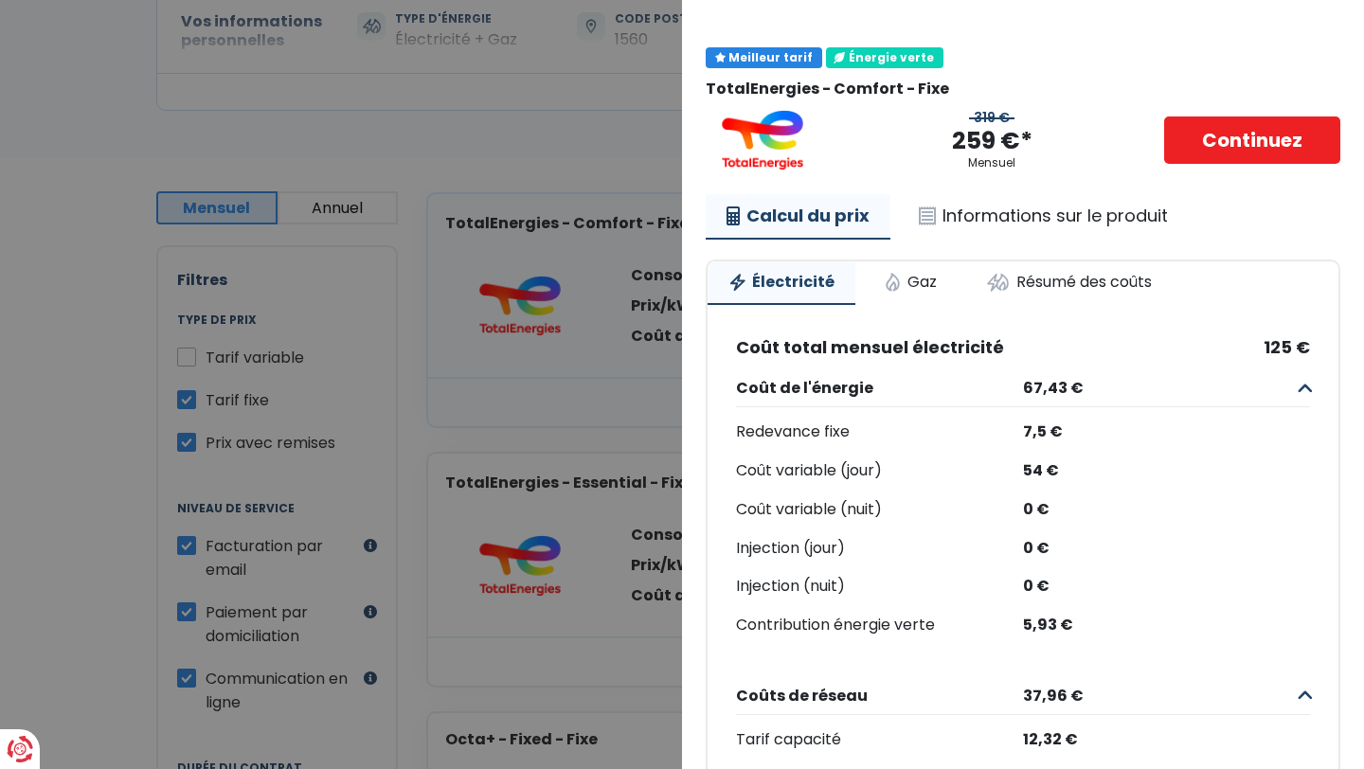
scroll to position [0, 0]
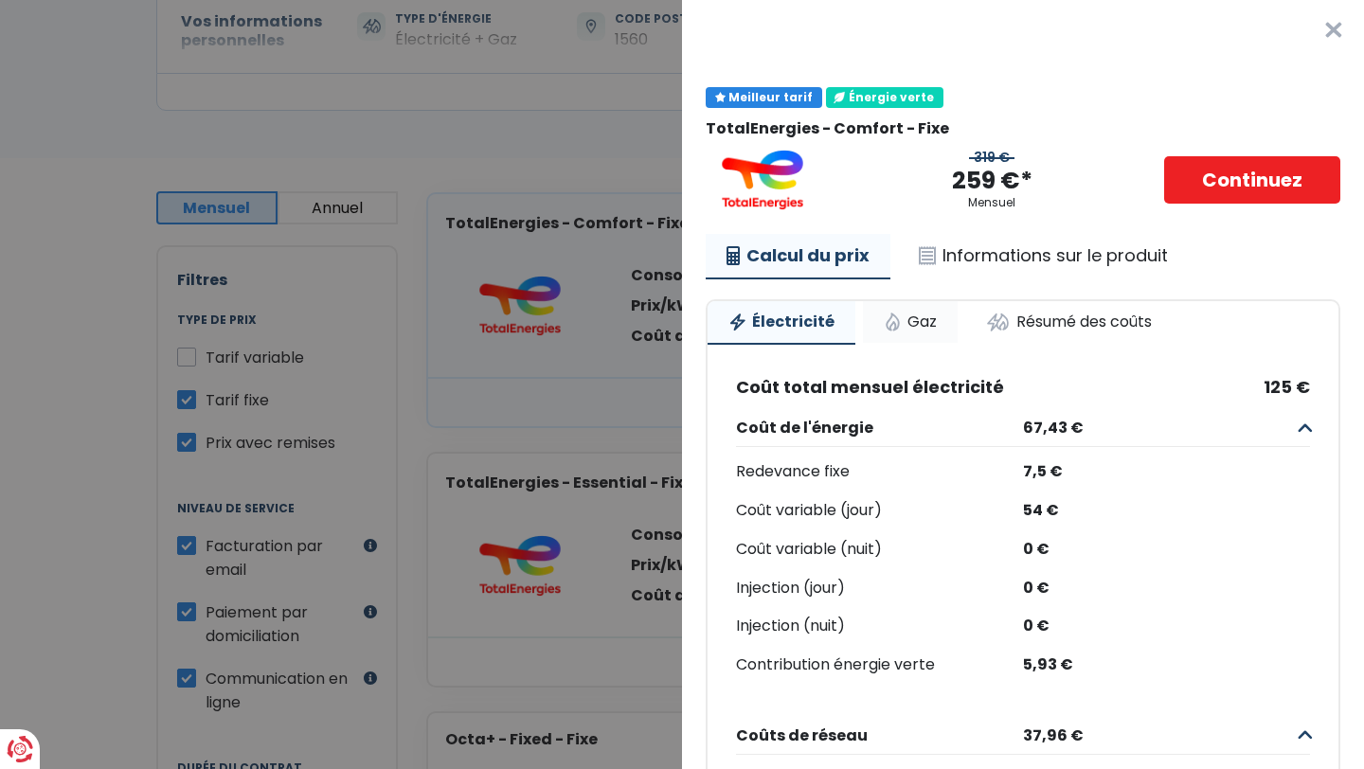
click at [911, 320] on link "Gaz" at bounding box center [910, 322] width 95 height 42
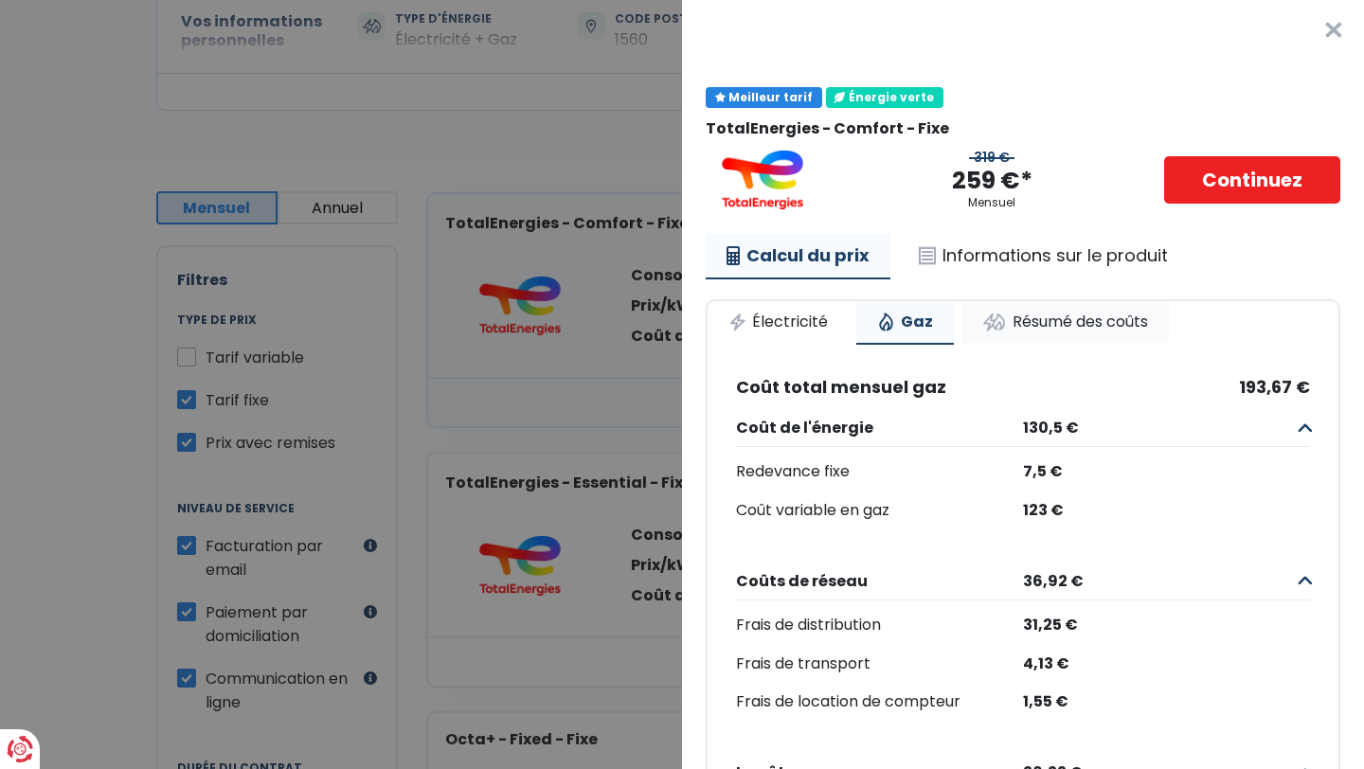
click at [1065, 314] on link "Résumé des coûts" at bounding box center [1066, 322] width 208 height 42
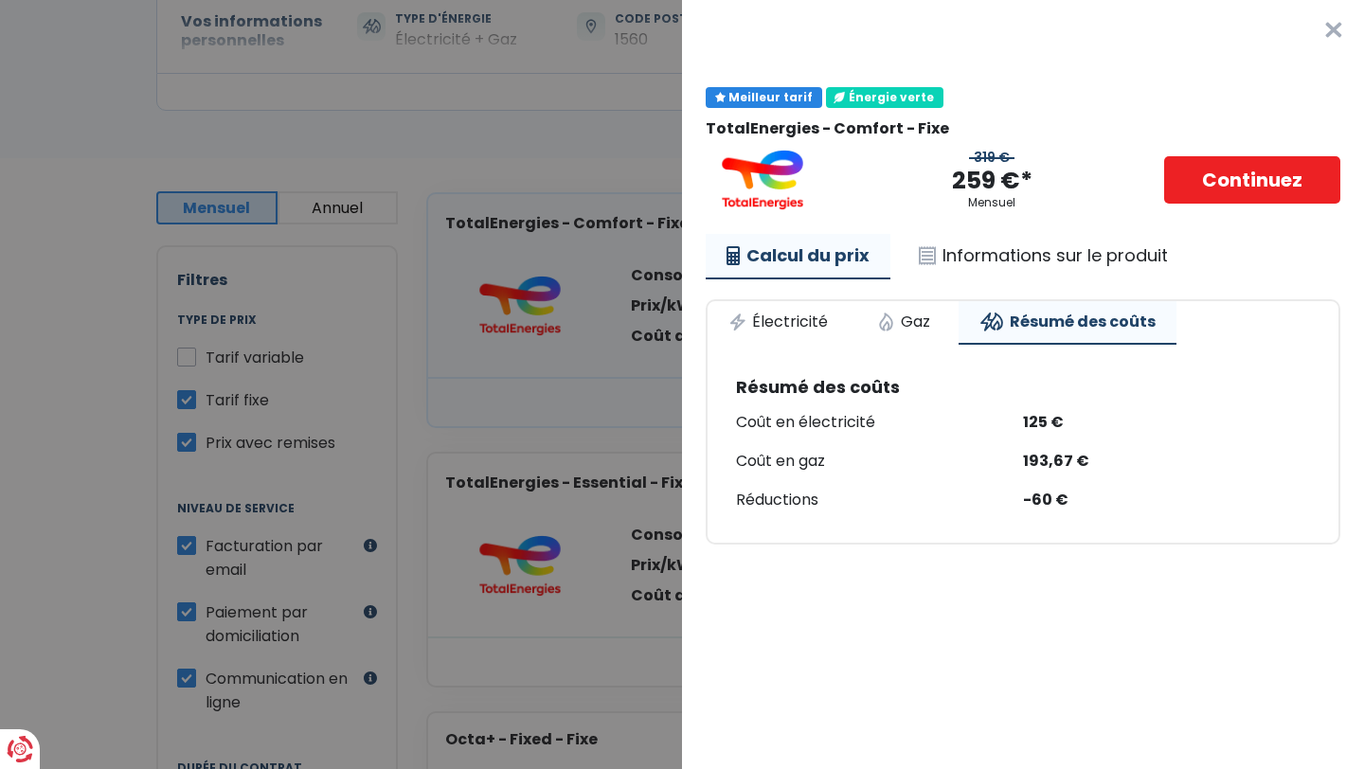
click at [1329, 29] on button "×" at bounding box center [1334, 30] width 61 height 61
